Goal: Information Seeking & Learning: Learn about a topic

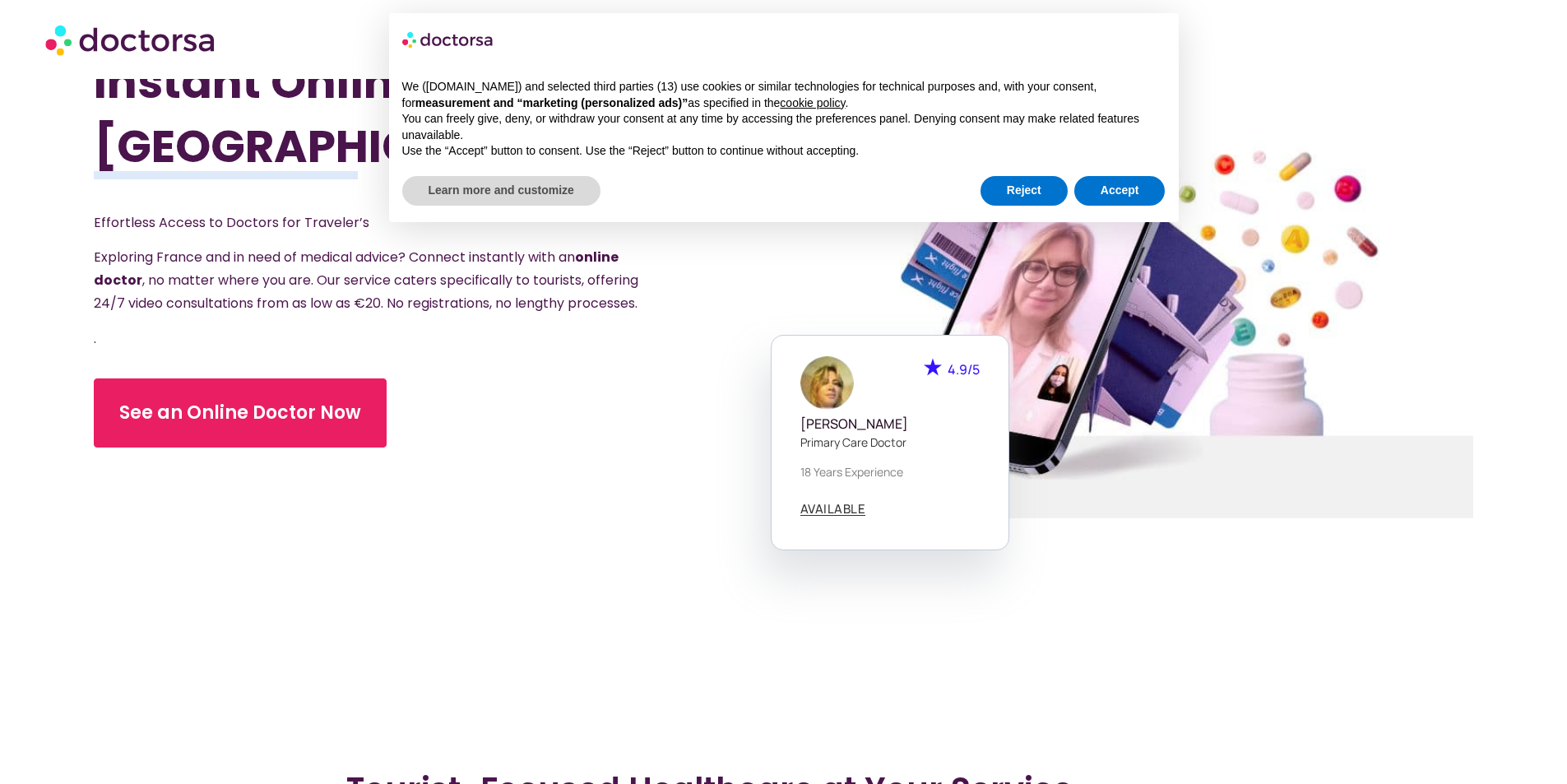
scroll to position [165, 0]
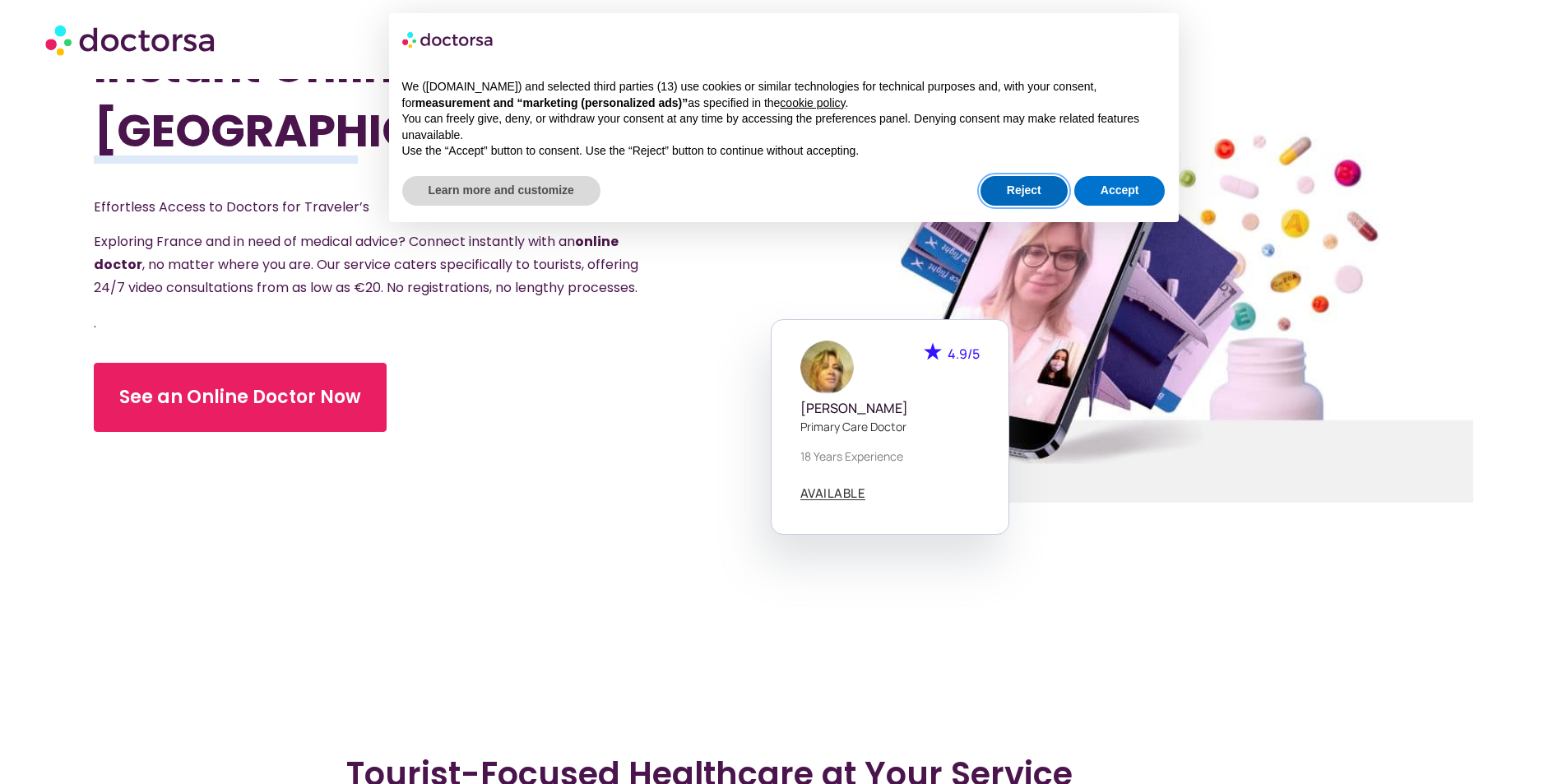
click at [1025, 200] on button "Reject" at bounding box center [1024, 191] width 87 height 30
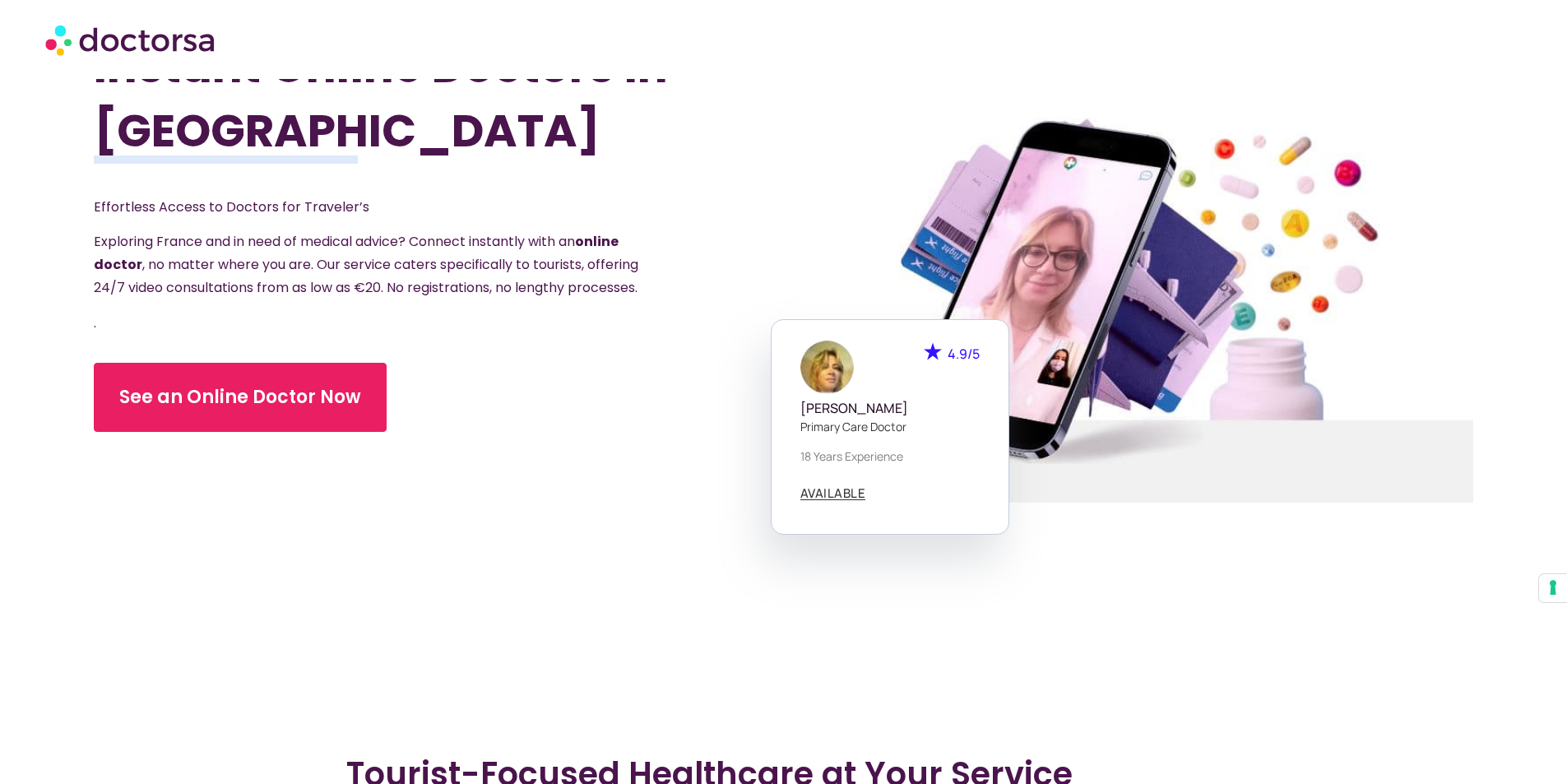
scroll to position [154, 0]
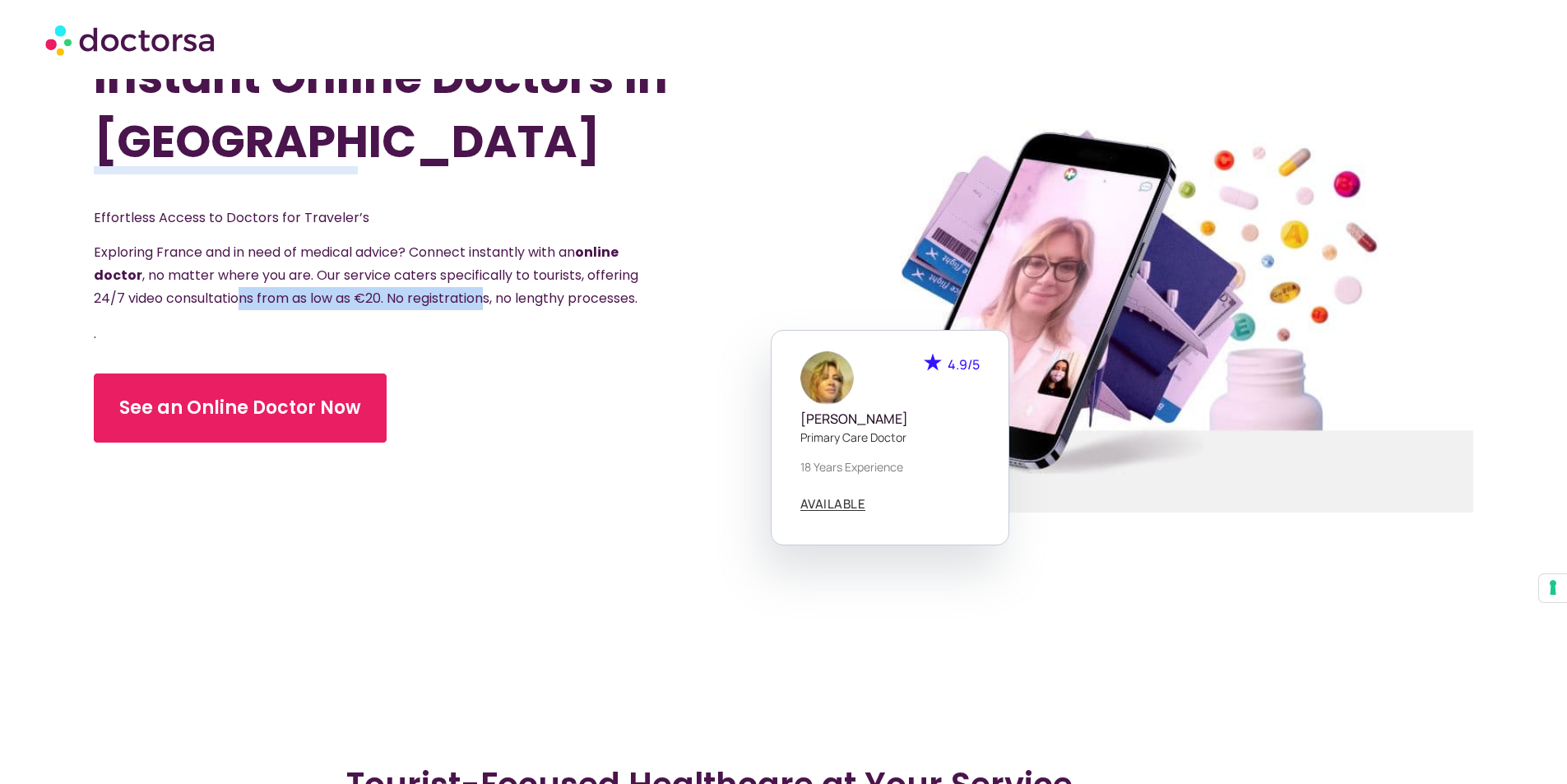
drag, startPoint x: 240, startPoint y: 284, endPoint x: 487, endPoint y: 294, distance: 247.2
click at [487, 294] on span "Exploring France and in need of medical advice? Connect instantly with an onlin…" at bounding box center [366, 275] width 545 height 65
click at [733, 291] on div "Instant Online Doctors in [GEOGRAPHIC_DATA] Effortless Access to Doctors for Tr…" at bounding box center [438, 317] width 689 height 784
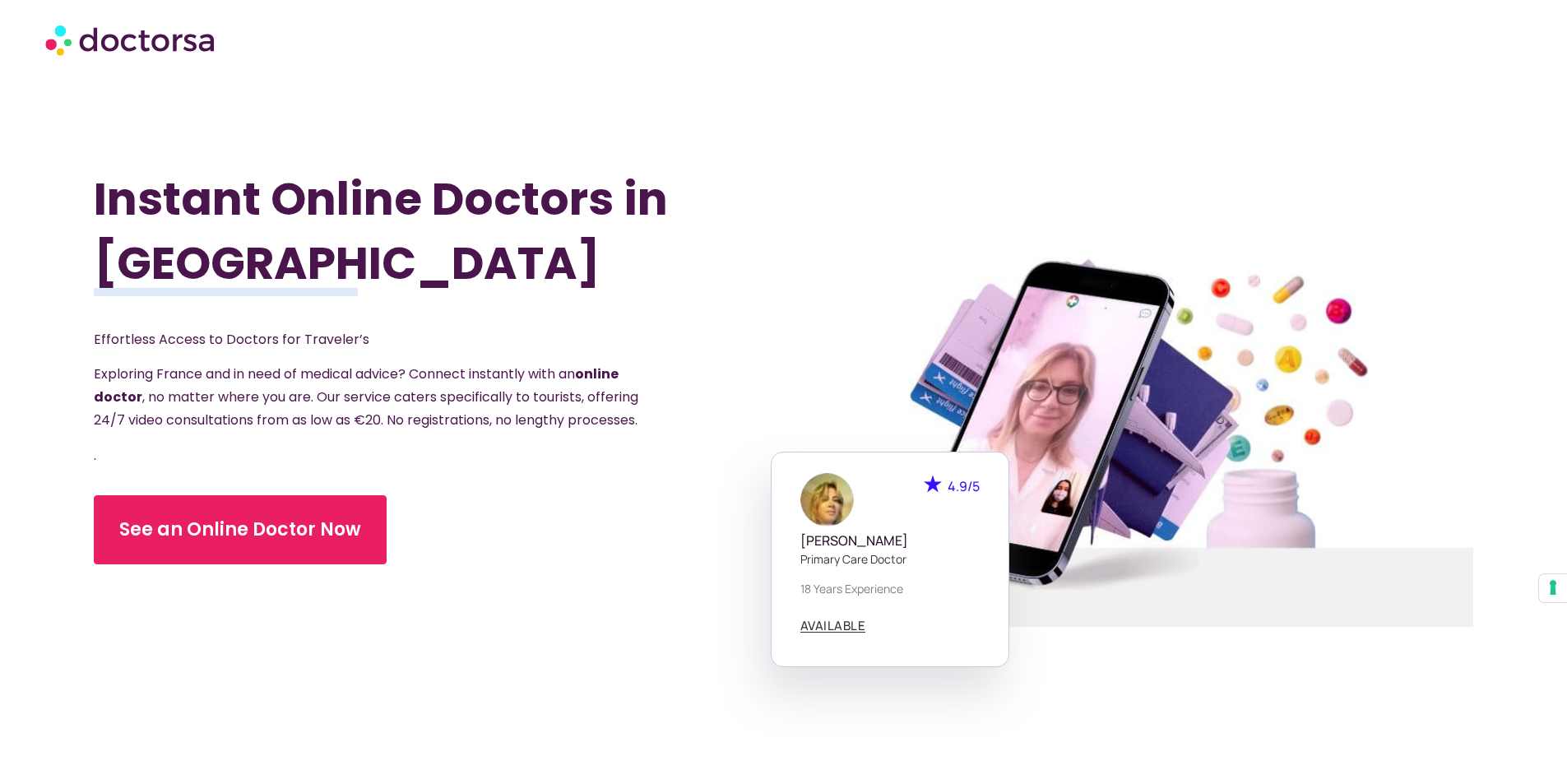
scroll to position [0, 0]
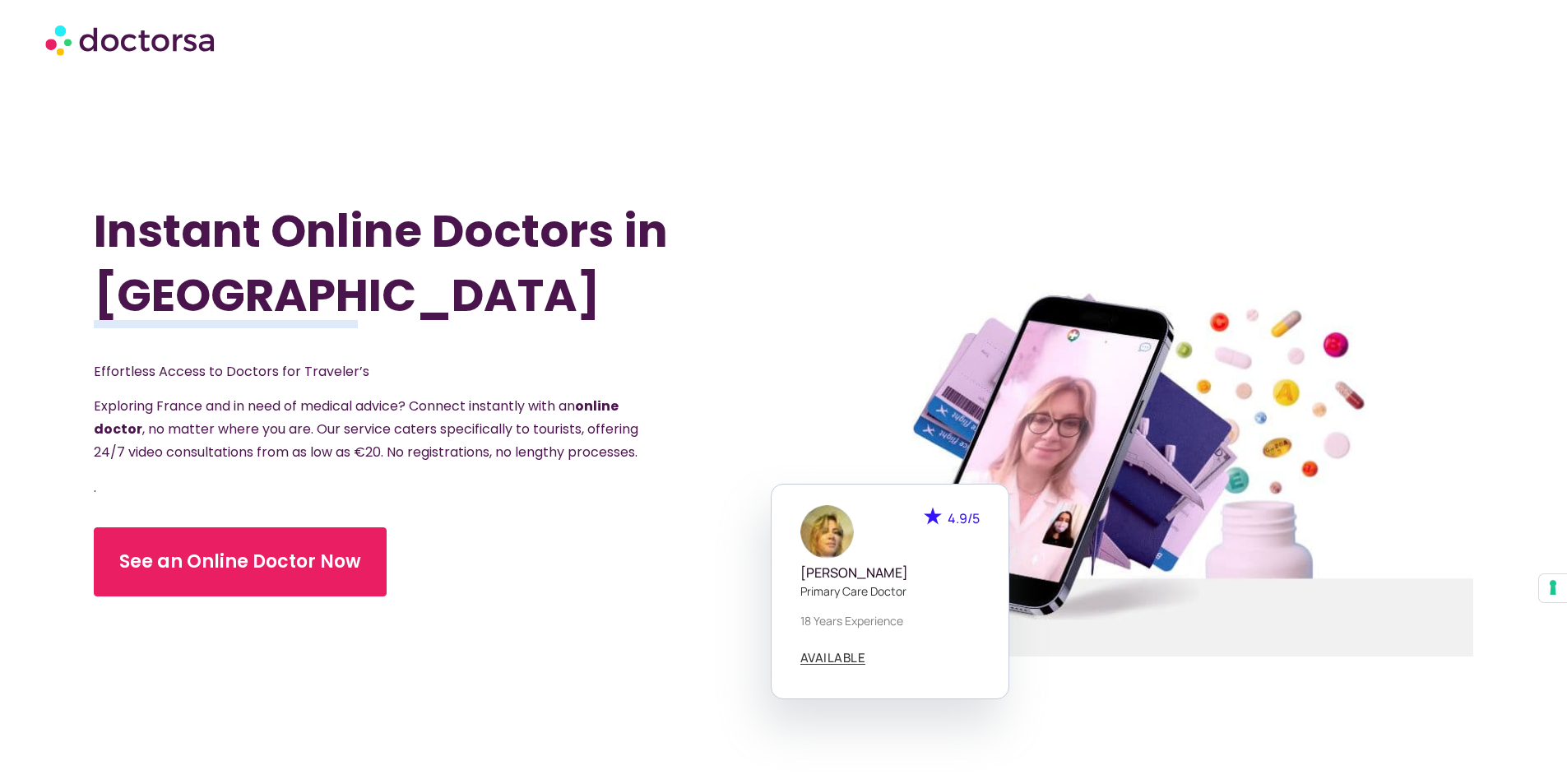
click at [438, 428] on p "Exploring France and in need of medical advice? Connect instantly with an onlin…" at bounding box center [367, 429] width 546 height 69
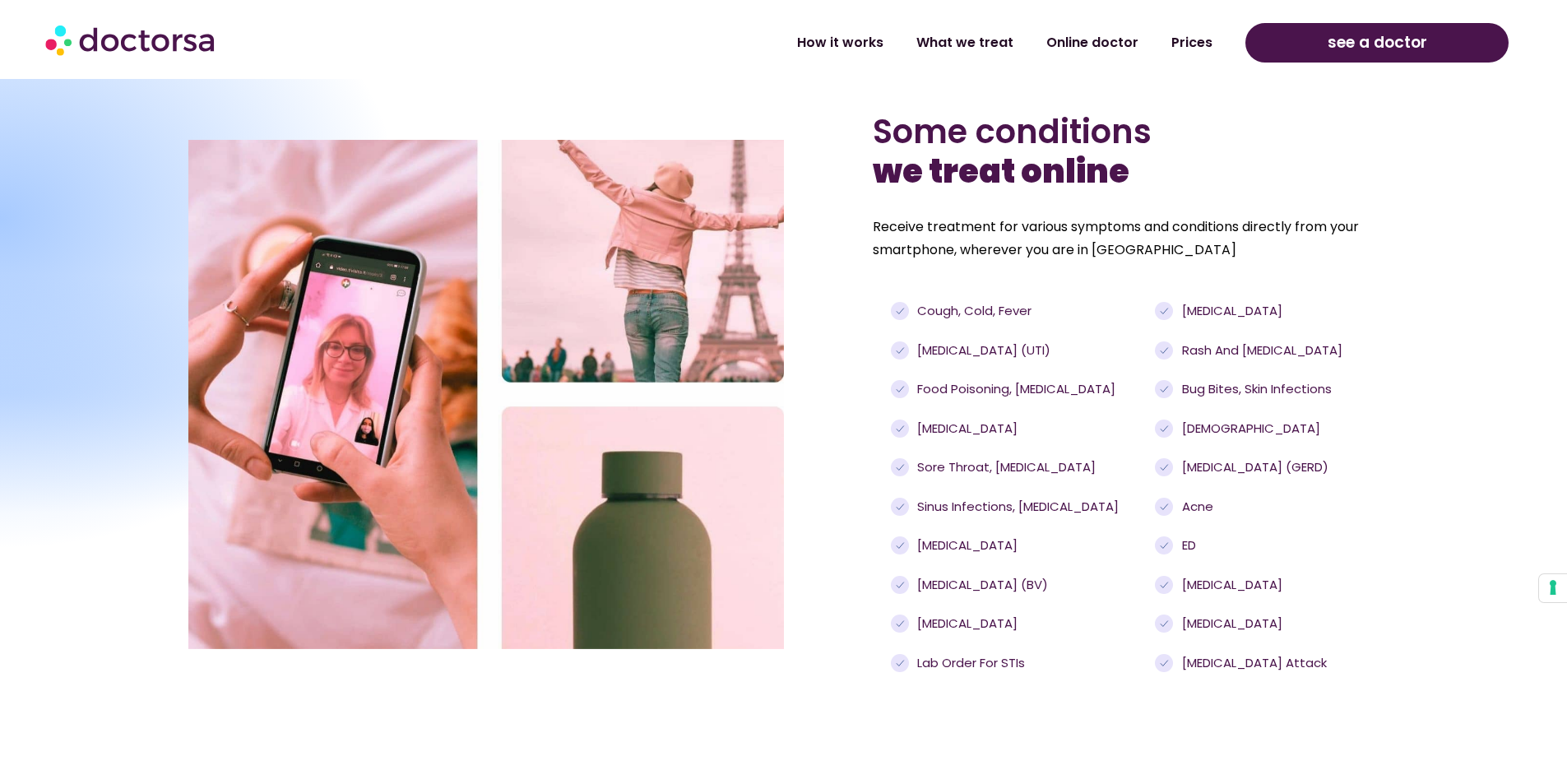
scroll to position [1315, 0]
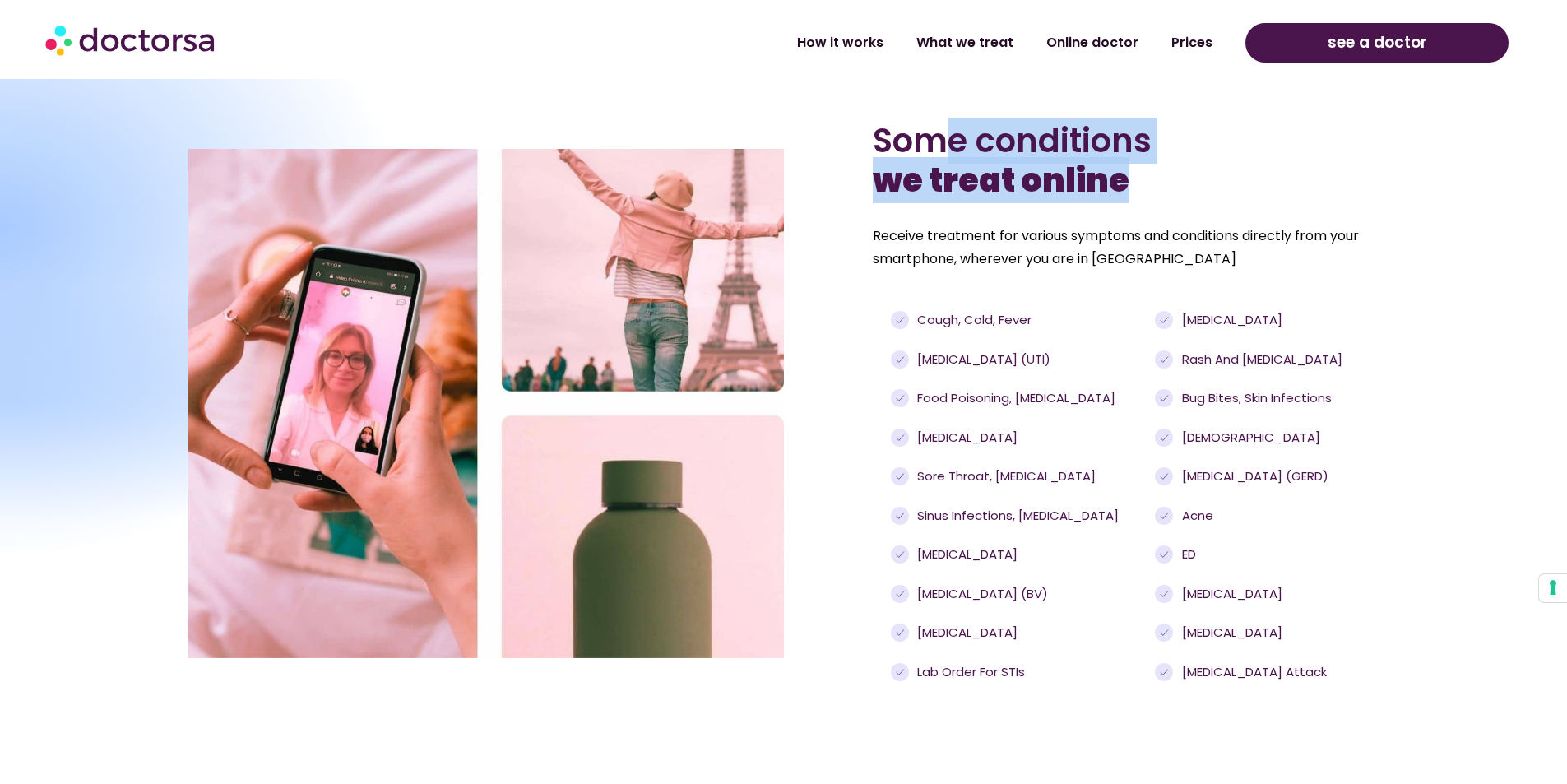
drag, startPoint x: 943, startPoint y: 136, endPoint x: 1184, endPoint y: 193, distance: 247.6
click at [1184, 193] on h2 "Some conditions we treat online" at bounding box center [1126, 160] width 506 height 79
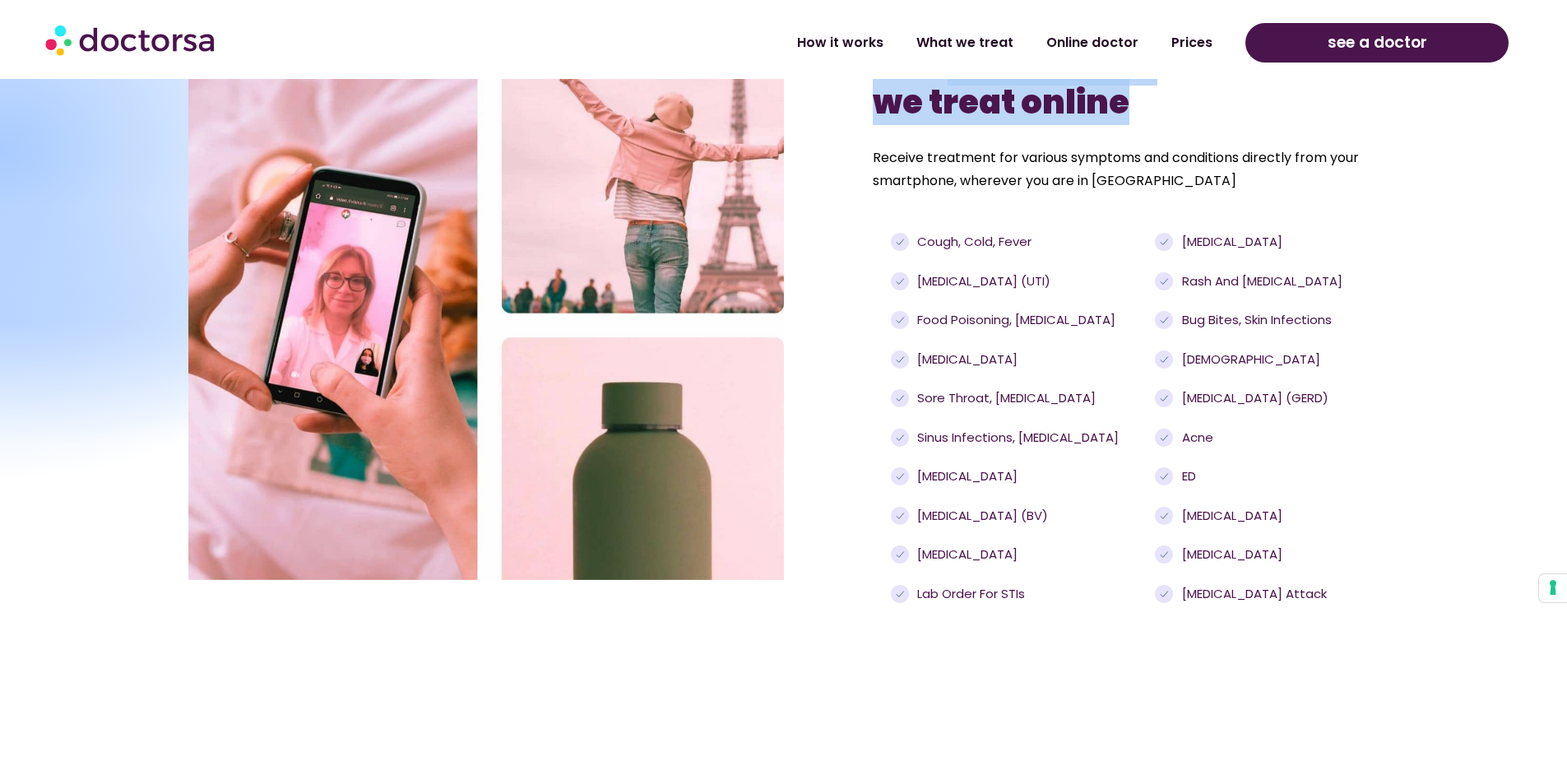
scroll to position [1398, 0]
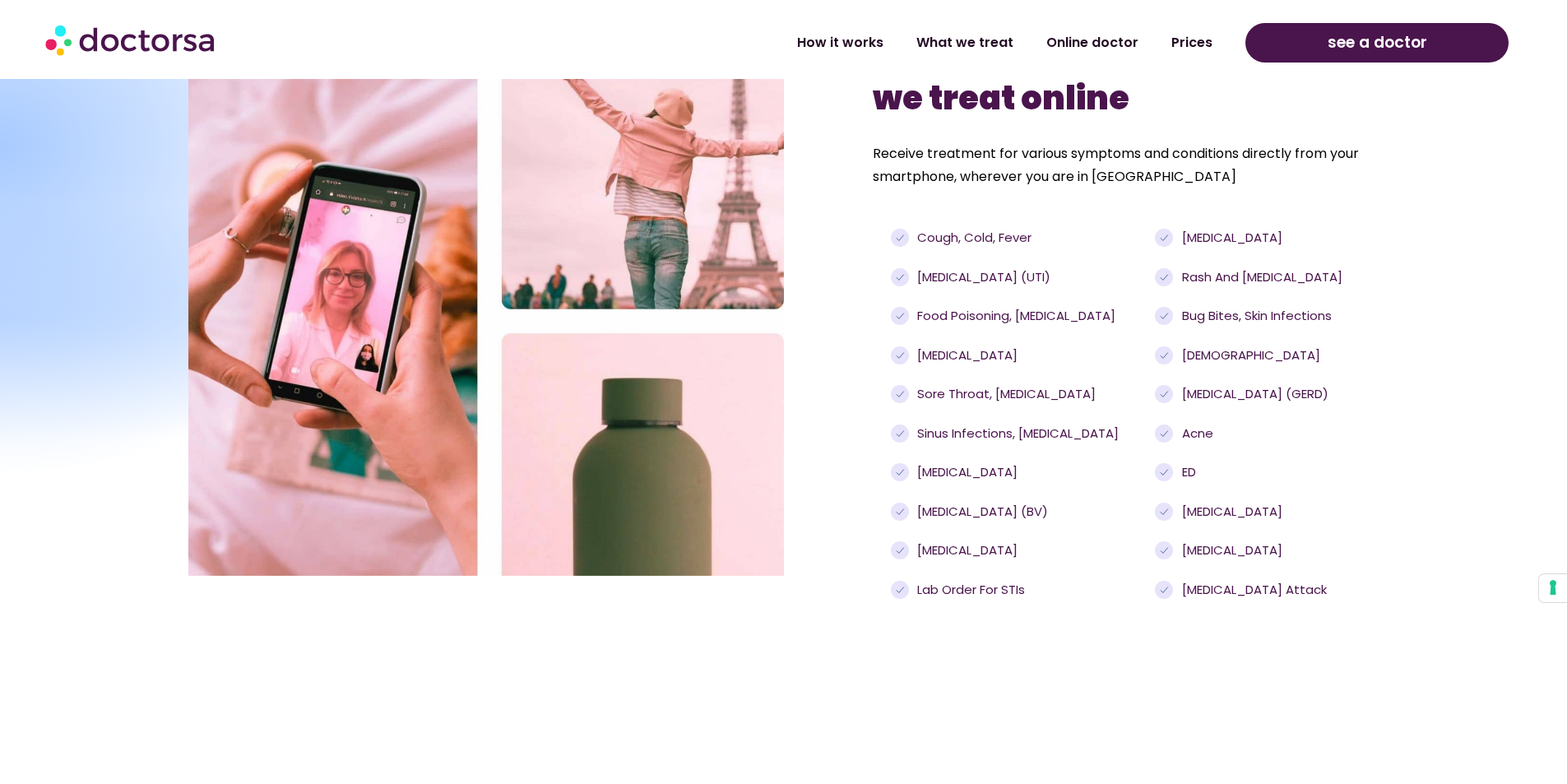
click at [965, 666] on section "How Does it Work? 99% of our users resolve their issues within 1 hour. Curious …" at bounding box center [784, 759] width 1567 height 313
click at [1225, 283] on span "Rash and [MEDICAL_DATA]" at bounding box center [1260, 278] width 165 height 19
drag, startPoint x: 1298, startPoint y: 264, endPoint x: 1173, endPoint y: 271, distance: 125.2
click at [1176, 269] on ul "[MEDICAL_DATA] Rash and [MEDICAL_DATA] Bug bites, skin infections [DEMOGRAPHIC_…" at bounding box center [1259, 414] width 208 height 370
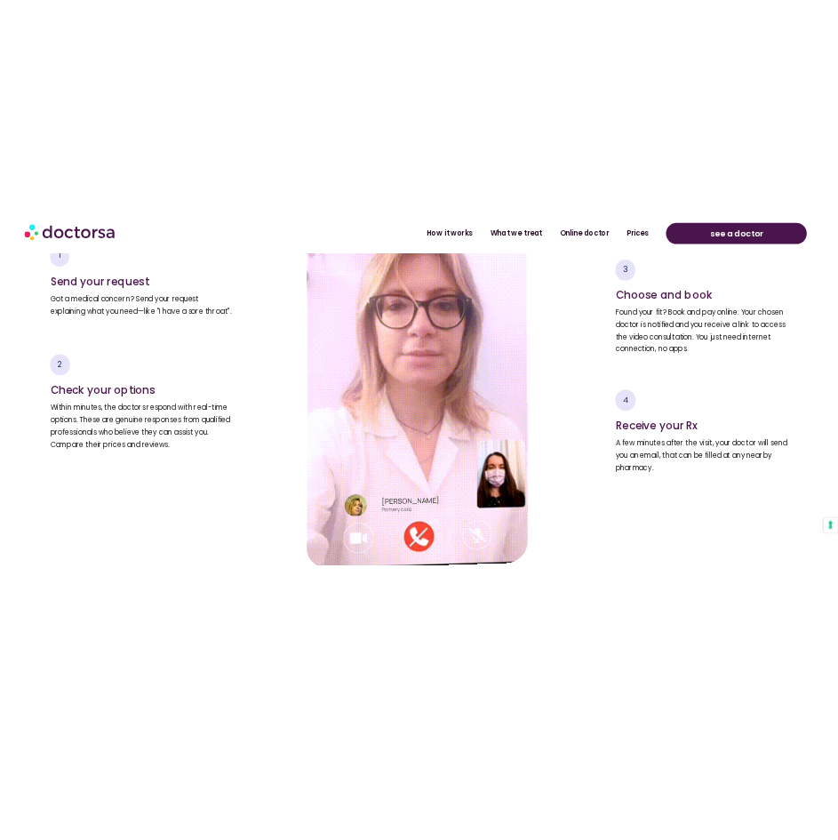
scroll to position [2665, 0]
